Goal: Transaction & Acquisition: Subscribe to service/newsletter

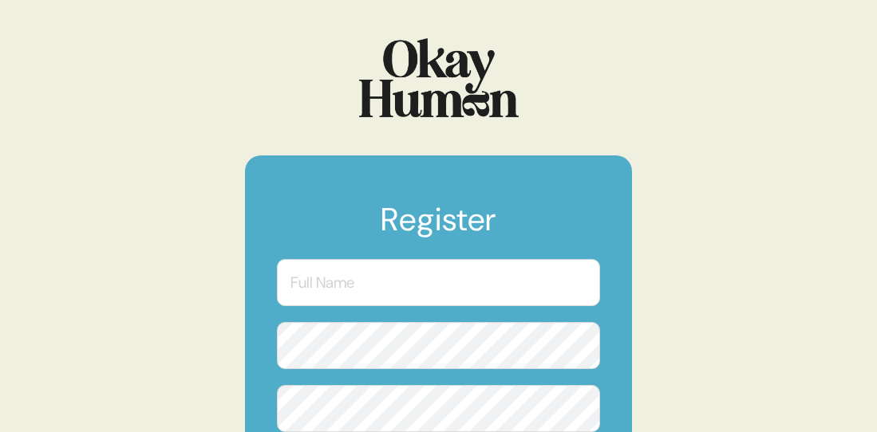
click at [342, 289] on input "text" at bounding box center [438, 282] width 323 height 47
type input "[PERSON_NAME]"
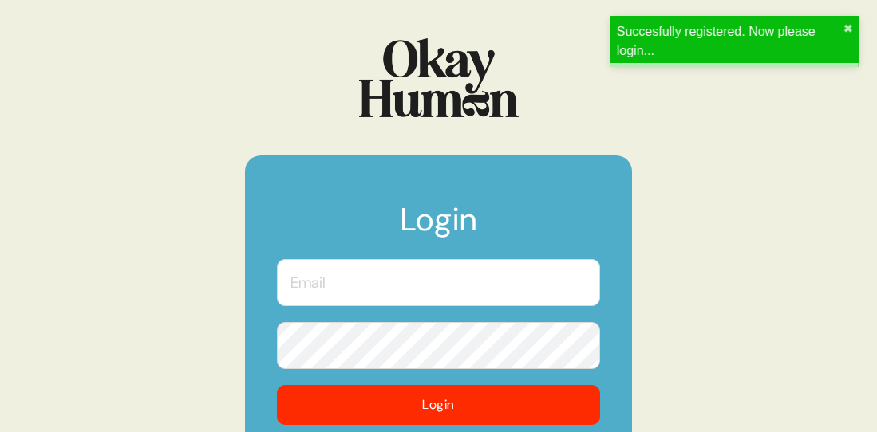
click at [412, 274] on input "text" at bounding box center [438, 282] width 323 height 47
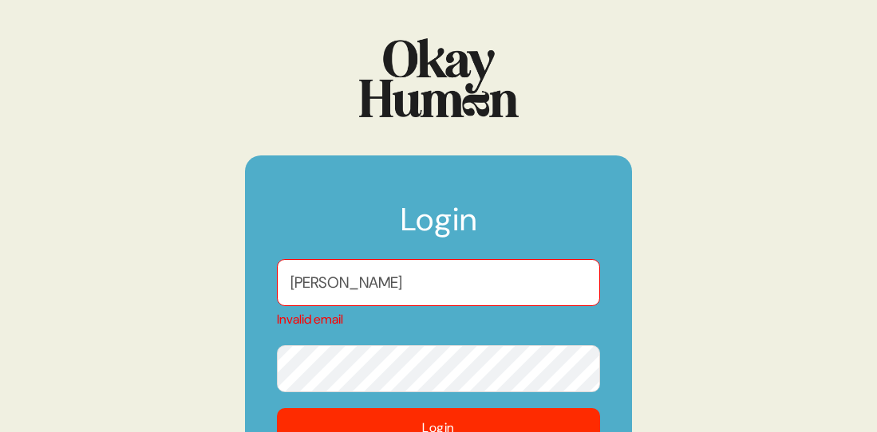
click at [157, 360] on div "Login [PERSON_NAME] Invalid email Login Remember Me Forgot Your Password?" at bounding box center [438, 216] width 877 height 432
drag, startPoint x: 381, startPoint y: 291, endPoint x: 227, endPoint y: 286, distance: 154.0
click at [227, 286] on div "Login [PERSON_NAME] Invalid email Login Remember Me Forgot Your Password?" at bounding box center [438, 216] width 877 height 432
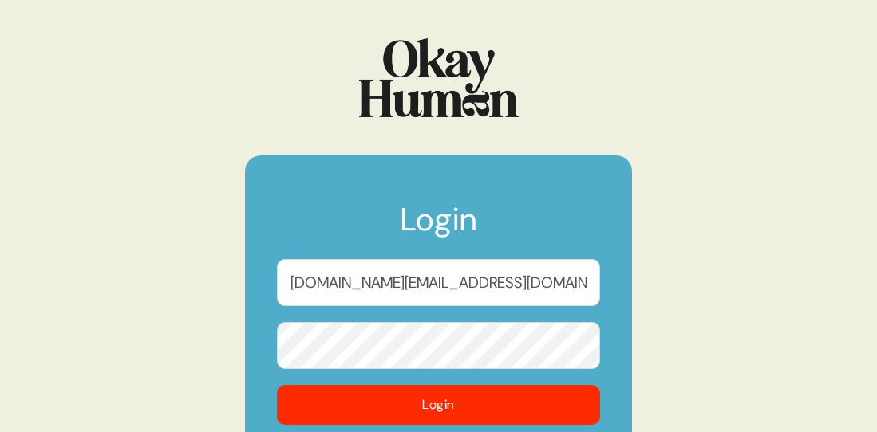
type input "[DOMAIN_NAME][EMAIL_ADDRESS][DOMAIN_NAME]"
click at [120, 245] on div "Login [DOMAIN_NAME][EMAIL_ADDRESS][DOMAIN_NAME] Login Remember Me Forgot Your P…" at bounding box center [438, 216] width 877 height 432
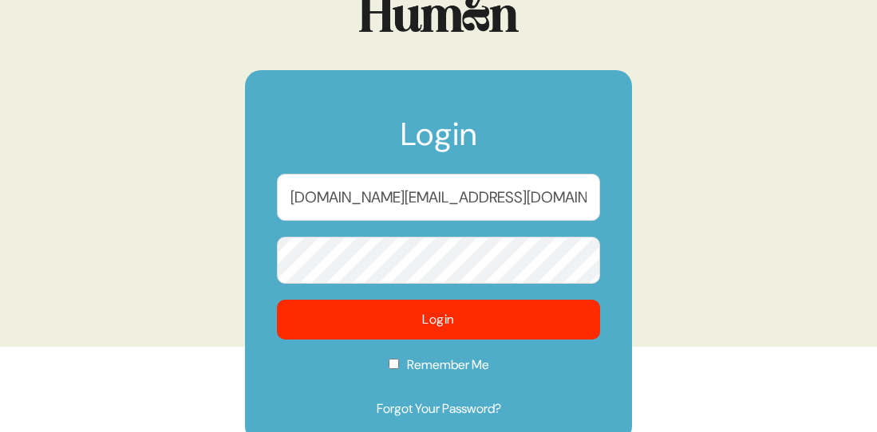
scroll to position [126, 0]
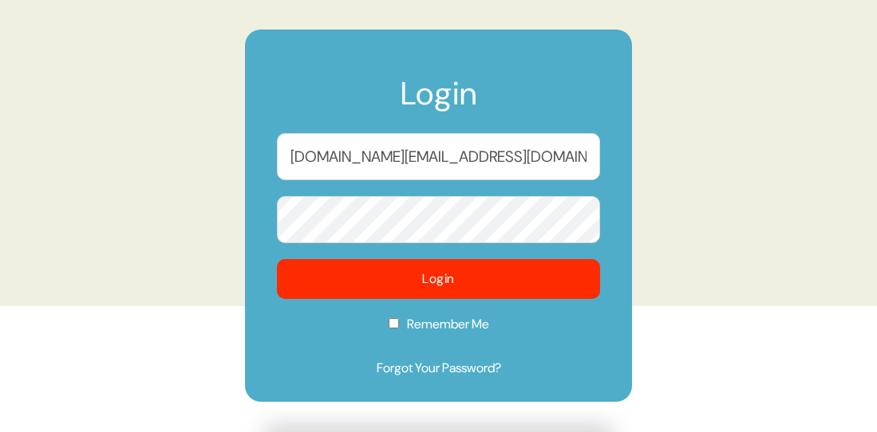
click at [391, 325] on input "Remember Me" at bounding box center [394, 323] width 10 height 10
checkbox input "true"
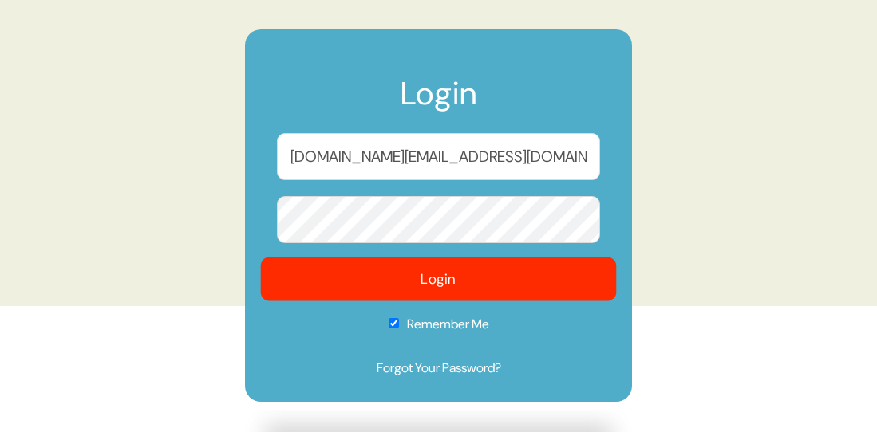
click at [406, 290] on button "Login" at bounding box center [439, 280] width 356 height 44
click at [446, 278] on button "Login" at bounding box center [439, 280] width 356 height 44
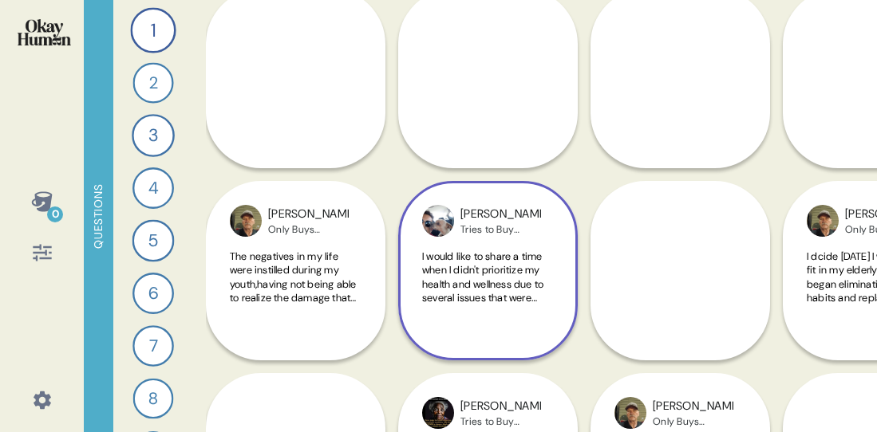
scroll to position [127, 0]
